Goal: Transaction & Acquisition: Purchase product/service

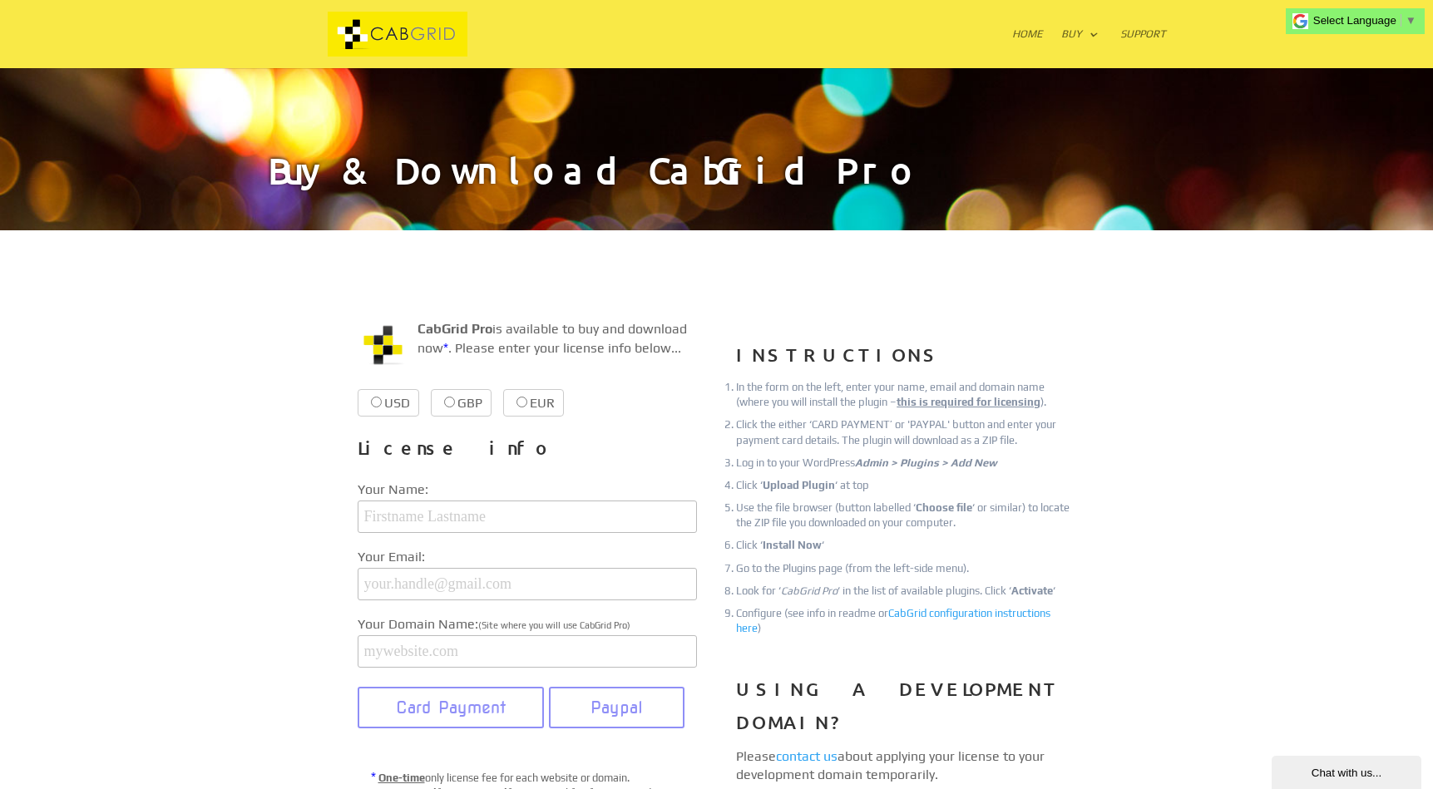
click at [375, 402] on input "USD $39.99 $39.99" at bounding box center [376, 402] width 11 height 11
radio input "true"
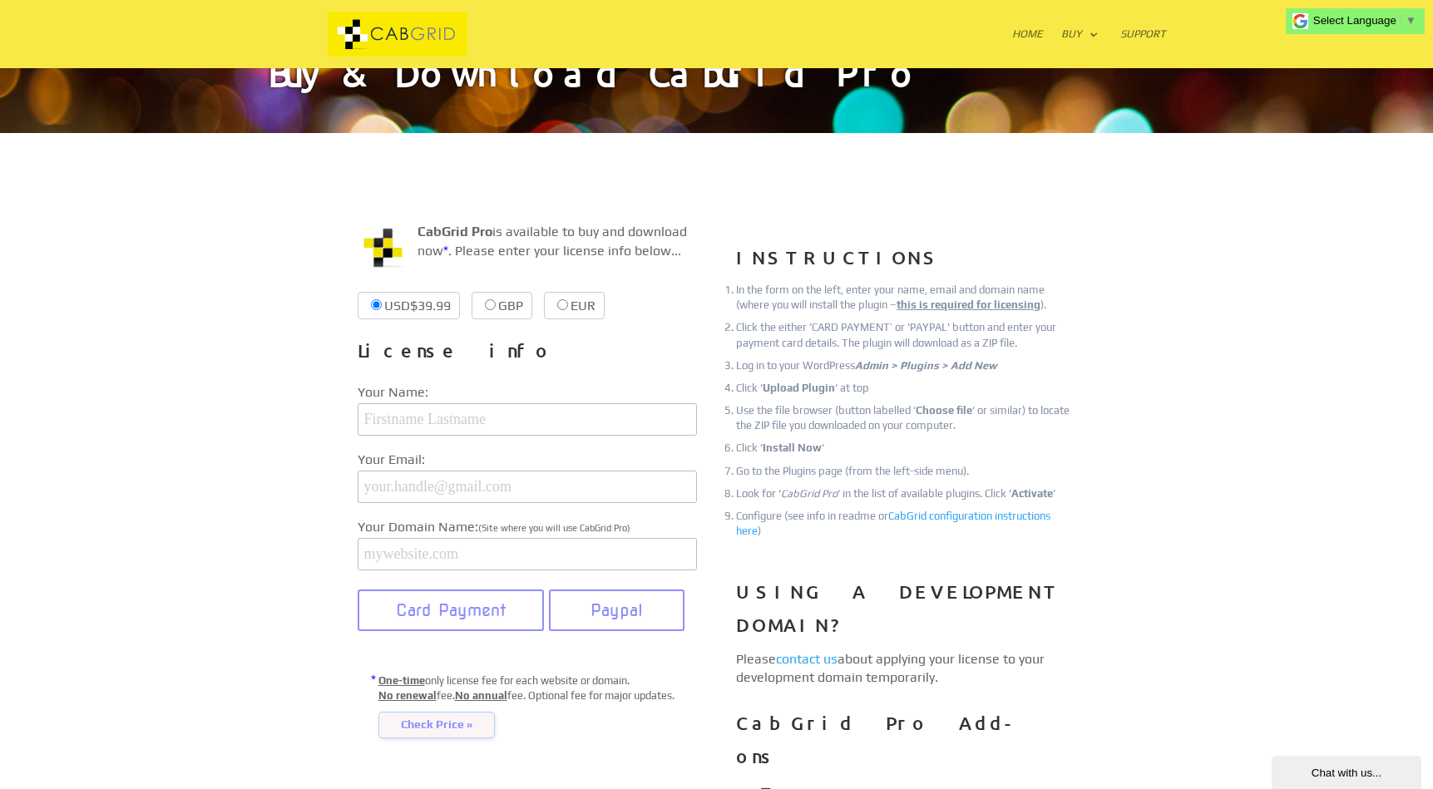
scroll to position [70, 0]
